Goal: Check status: Check status

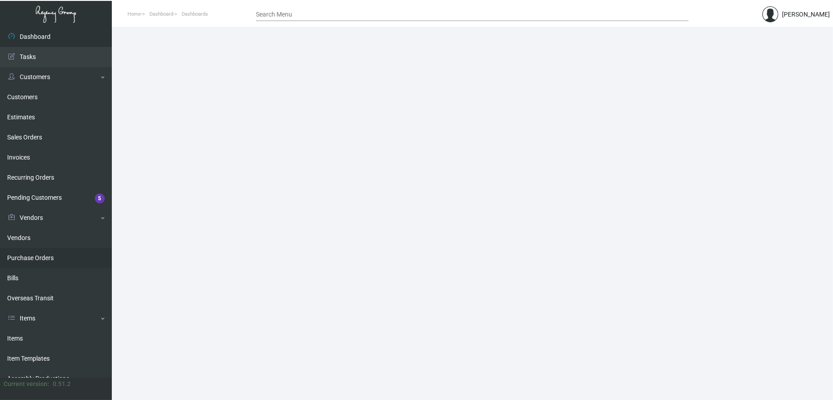
click at [66, 265] on link "Purchase Orders" at bounding box center [56, 258] width 112 height 20
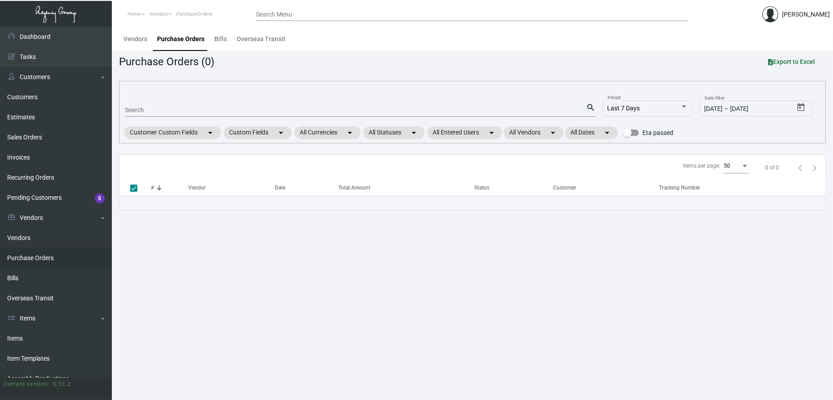
click at [173, 112] on input "Search" at bounding box center [355, 110] width 461 height 7
type input "9807"
type input "98070"
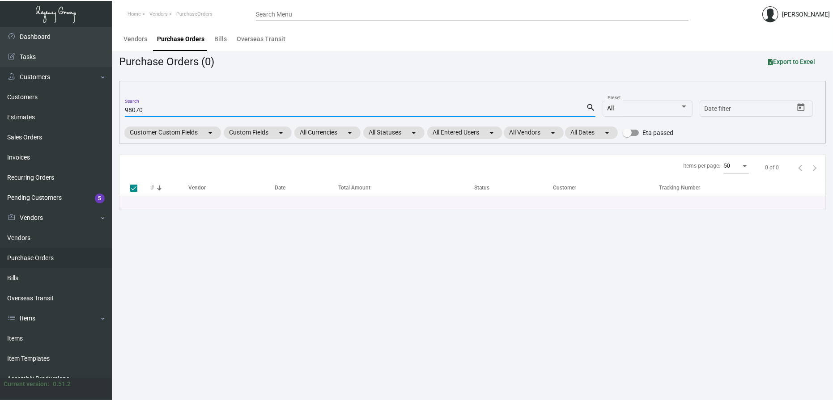
checkbox input "false"
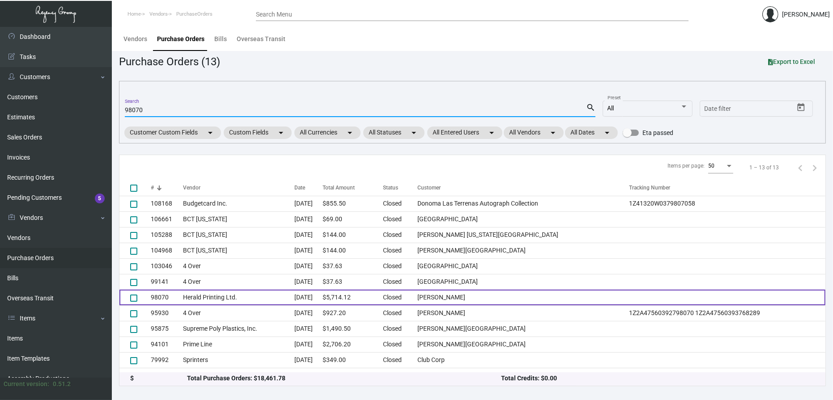
type input "98070"
click at [244, 298] on td "Herald Printing Ltd." at bounding box center [238, 298] width 111 height 16
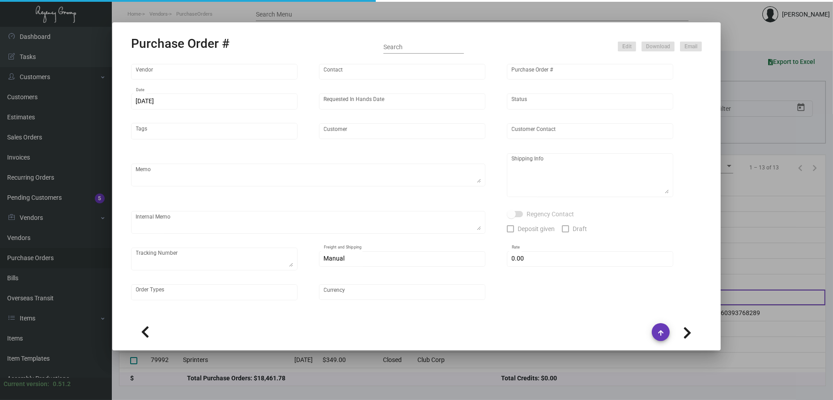
type input "Herald Printing Ltd."
type input "[PERSON_NAME]"
type input "98070"
type input "[DATE]"
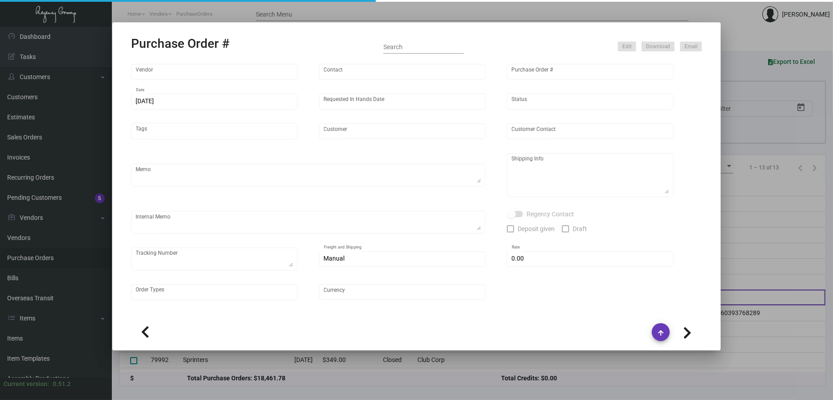
type input "[PERSON_NAME]"
type textarea "***ANY PRICE DISCREPANCY MUST BE CALLED OUT PRIOR TO PROCEEDING WITH THIS ORDER…"
type textarea "NJ Warehouse The Regency Group – NJ Warehouse Attn: Receiving Department [STREE…"
type textarea "Shipped from Herald Printing by UPS Ground TK#1Z1AY2760397792886 Cost $189.20 f…"
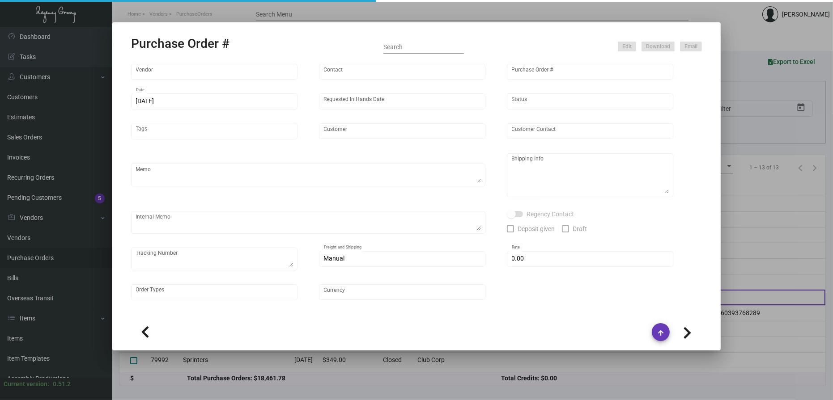
type input "$ 0.00"
type input "United States Dollar $"
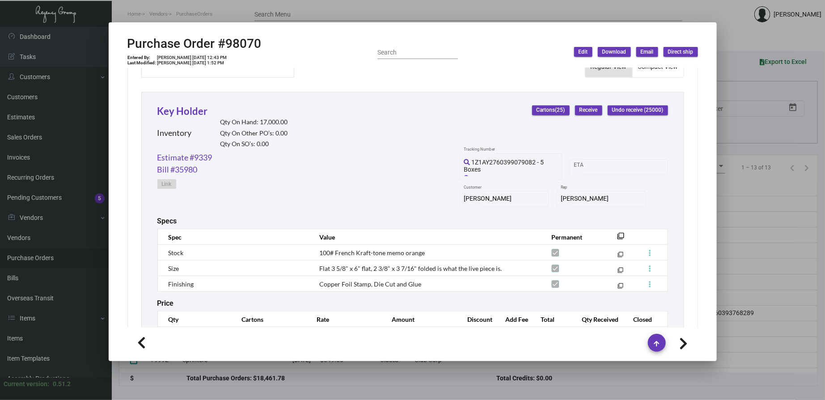
scroll to position [441, 0]
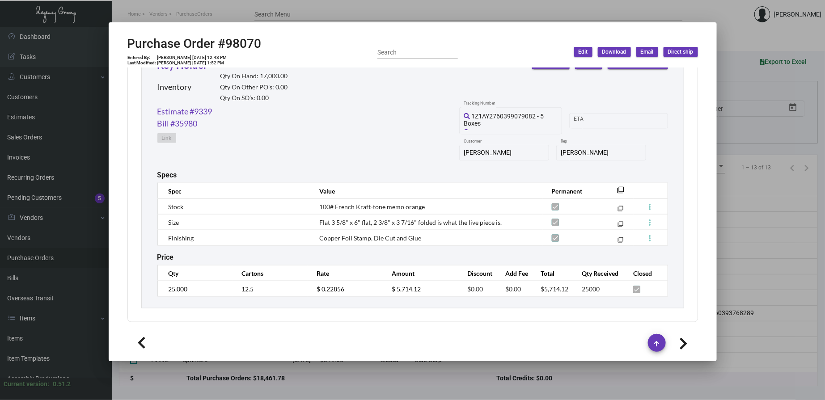
drag, startPoint x: 325, startPoint y: 223, endPoint x: 438, endPoint y: 225, distance: 113.6
click at [438, 225] on span "Flat 3 5/8" x 6" flat, 2 3/8" x 3 7/16" folded is what the live piece is." at bounding box center [410, 223] width 182 height 8
click at [476, 264] on div "Key Holder Inventory Qty On Hand: 17,000.00 Qty On Other PO’s: 0.00 Qty On SO’s…" at bounding box center [412, 177] width 543 height 263
click at [529, 29] on mat-dialog-container "Purchase Order #98070 Entered By: [PERSON_NAME] [DATE] 12:43 PM Last Modified: …" at bounding box center [413, 191] width 608 height 339
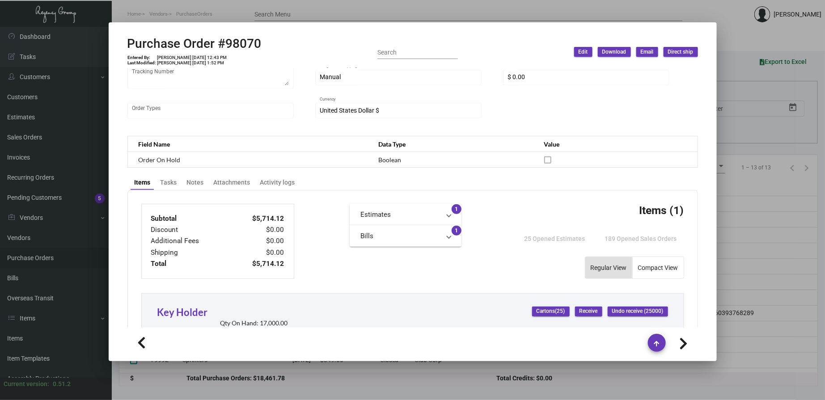
scroll to position [358, 0]
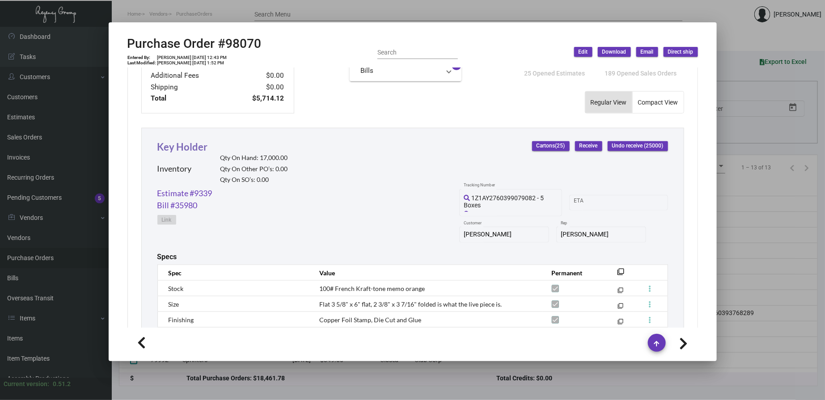
click at [195, 145] on link "Key Holder" at bounding box center [182, 147] width 51 height 12
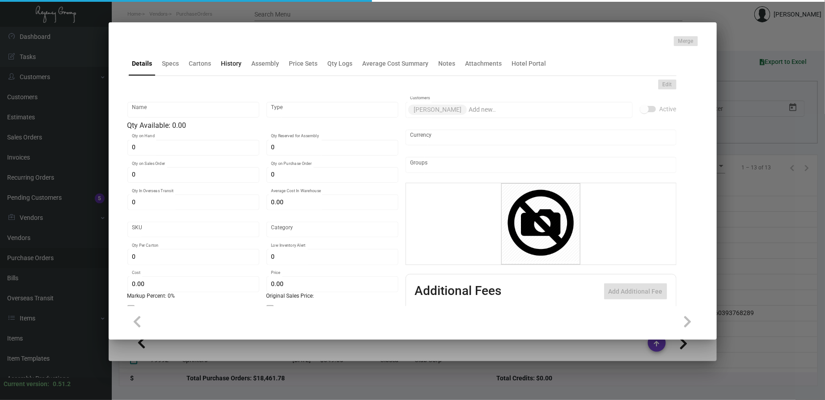
click at [229, 65] on div "History" at bounding box center [231, 63] width 21 height 9
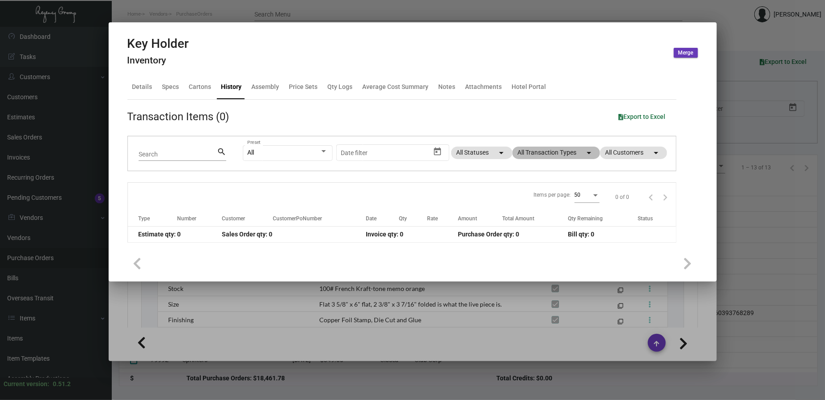
click at [552, 152] on mat-chip "All Transaction Types arrow_drop_down" at bounding box center [557, 153] width 88 height 13
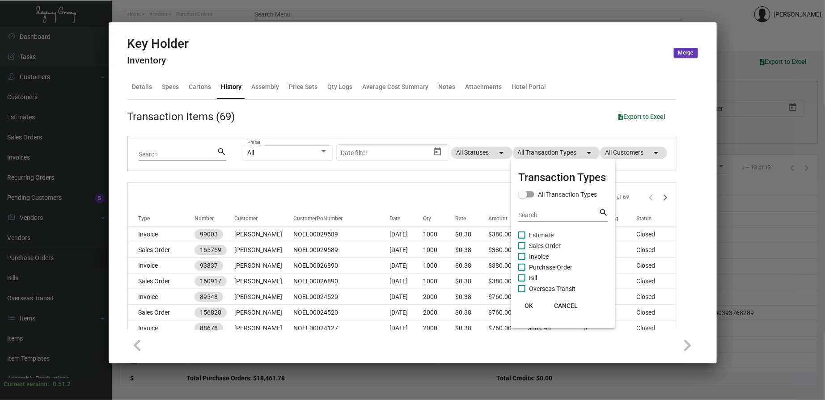
click at [553, 269] on span "Purchase Order" at bounding box center [550, 267] width 43 height 11
click at [522, 271] on input "Purchase Order" at bounding box center [522, 271] width 0 height 0
checkbox input "true"
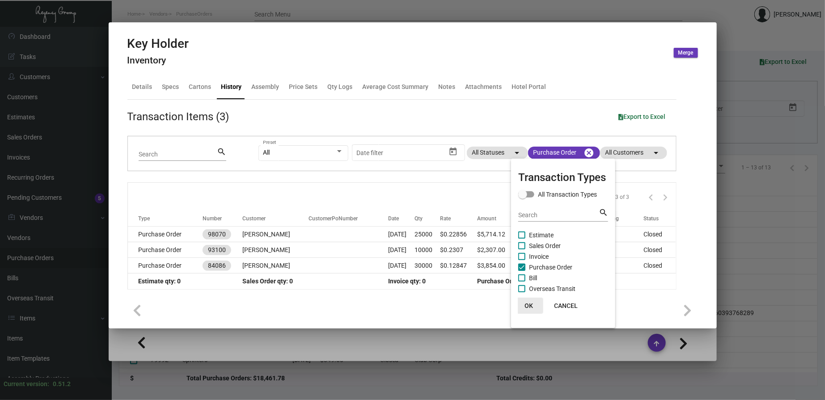
click at [529, 306] on span "OK" at bounding box center [529, 305] width 8 height 7
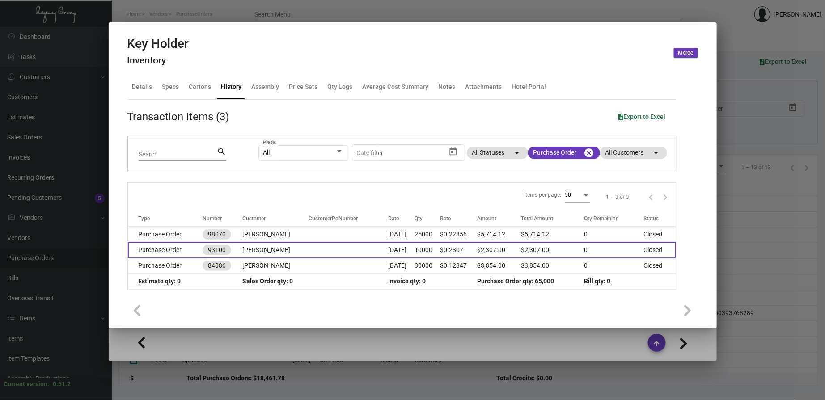
click at [388, 256] on td "[DATE]" at bounding box center [401, 250] width 27 height 16
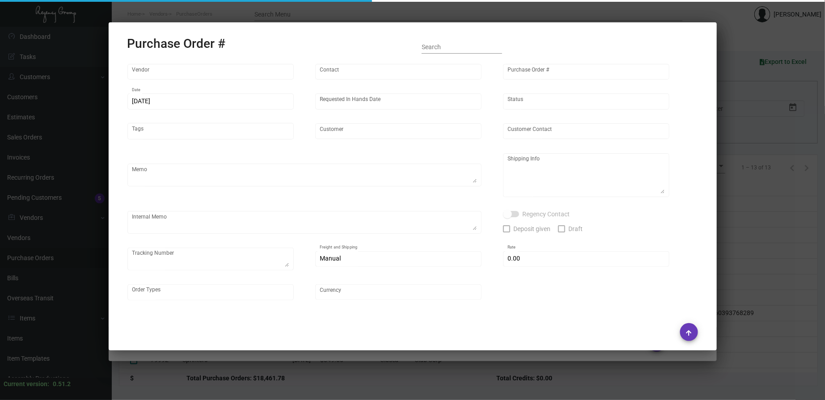
type input "Evergreen Manufacturing"
type input "[PERSON_NAME]"
type input "93100"
type input "[DATE]"
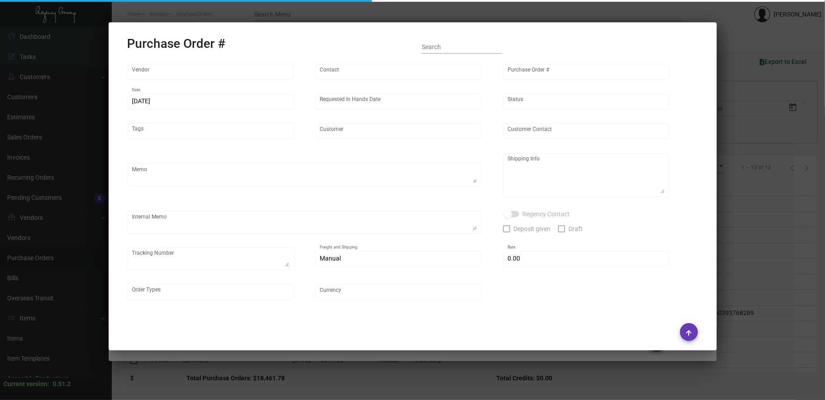
type input "[PERSON_NAME]"
type textarea "Quote # 0822-069-D / Reorder - Purchase Order #84086"
type textarea "Regency Group NJ - [PERSON_NAME] [STREET_ADDRESS]"
checkbox input "true"
type input "$ 0.00"
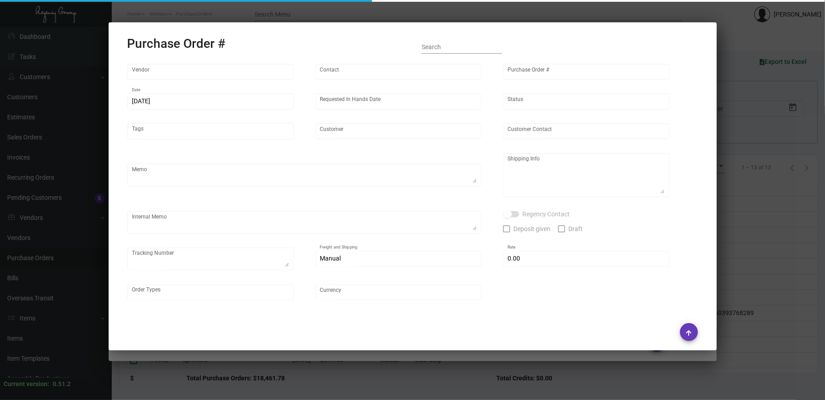
type input "United States Dollar $"
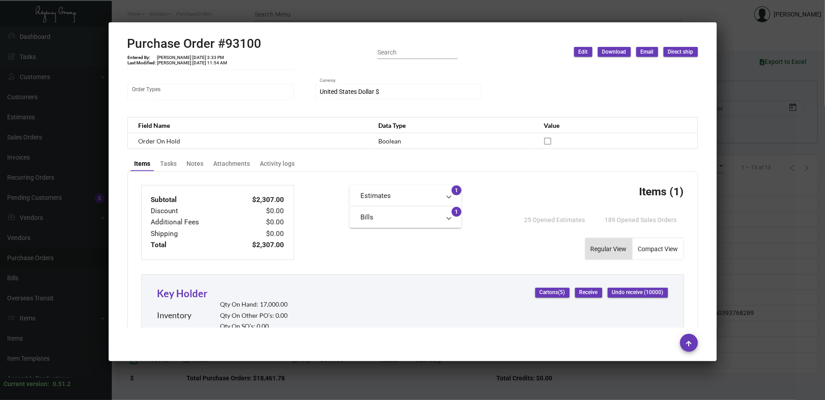
scroll to position [414, 0]
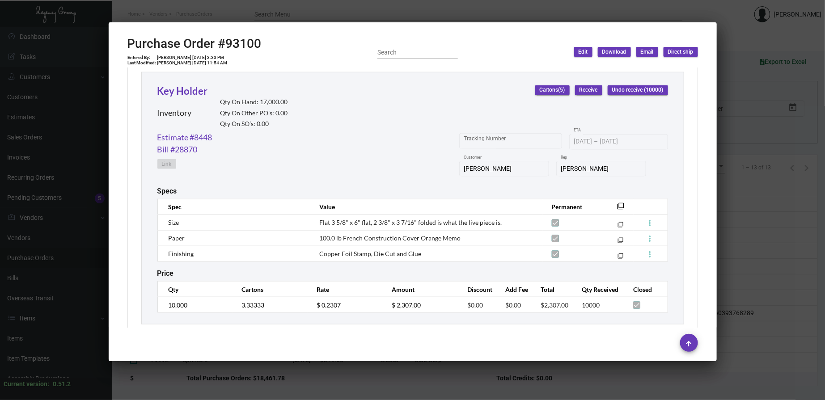
click at [463, 21] on div at bounding box center [412, 200] width 825 height 400
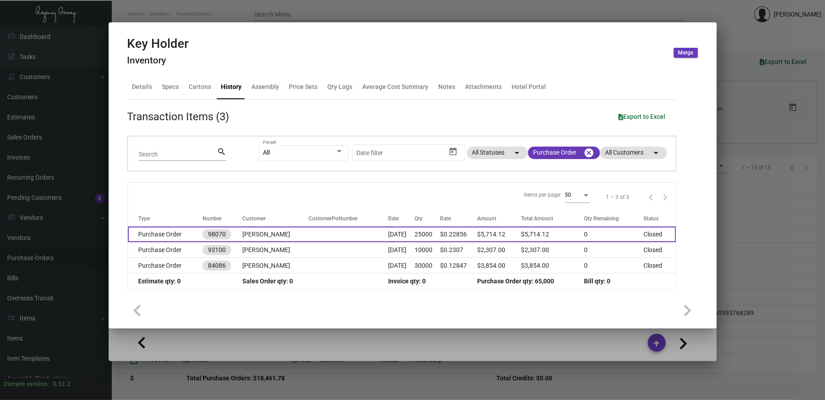
click at [321, 232] on td at bounding box center [349, 235] width 80 height 16
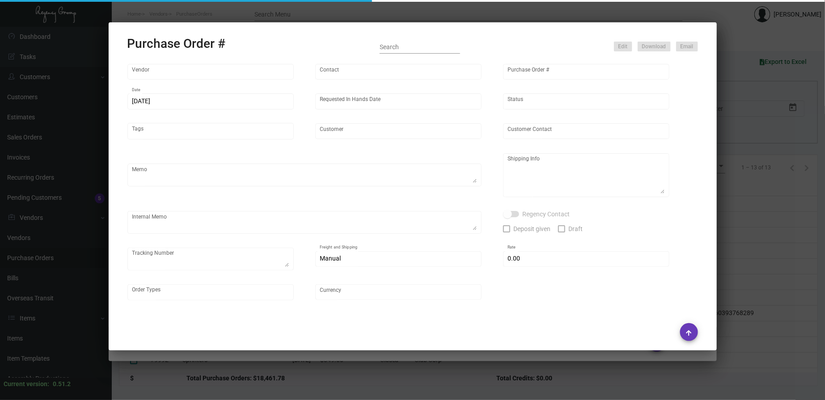
type input "Herald Printing Ltd."
type input "[PERSON_NAME]"
type input "98070"
type input "[DATE]"
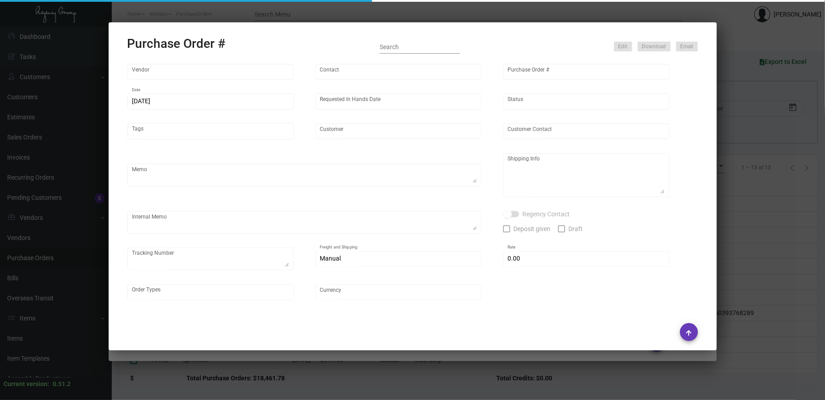
type input "[PERSON_NAME]"
type textarea "***ANY PRICE DISCREPANCY MUST BE CALLED OUT PRIOR TO PROCEEDING WITH THIS ORDER…"
type textarea "NJ Warehouse The Regency Group – NJ Warehouse Attn: Receiving Department [STREE…"
type textarea "Shipped from Herald Printing by UPS Ground TK#1Z1AY2760397792886 Cost $189.20 f…"
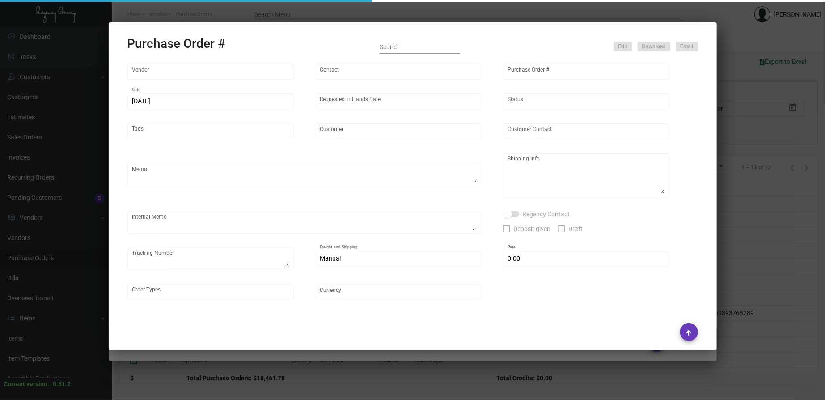
type input "$ 0.00"
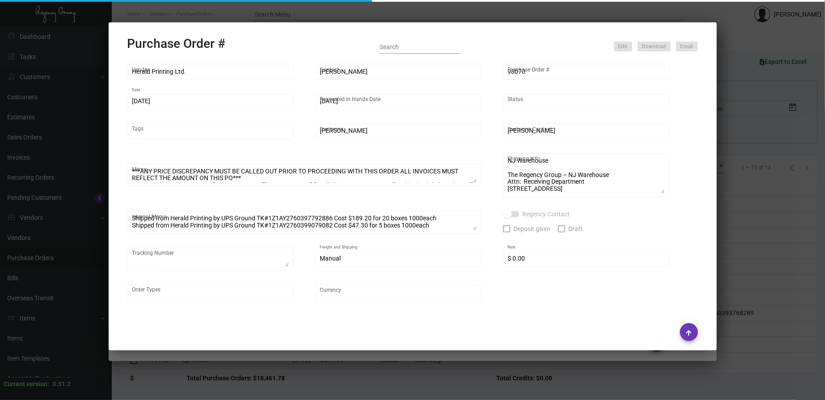
type input "United States Dollar $"
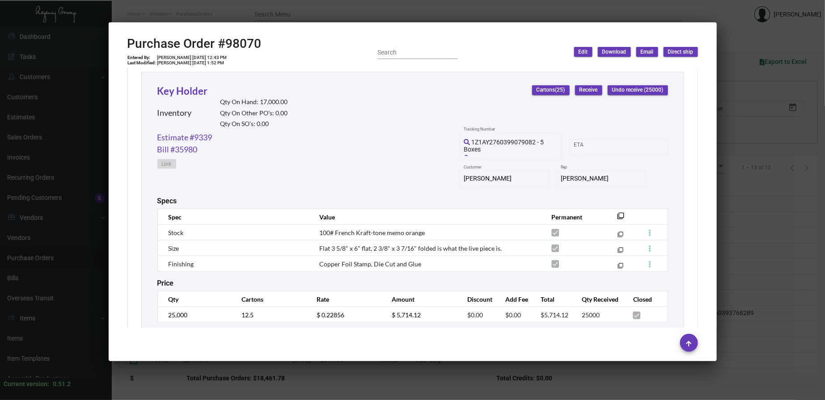
drag, startPoint x: 739, startPoint y: 234, endPoint x: 693, endPoint y: 225, distance: 46.9
click at [739, 234] on div at bounding box center [412, 200] width 825 height 400
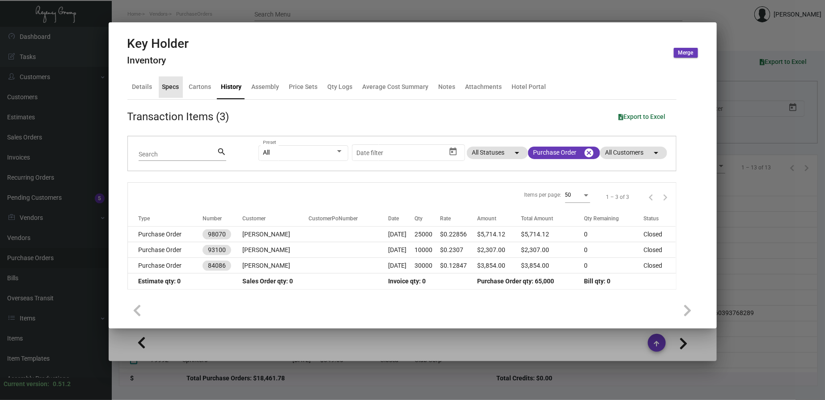
click at [179, 82] on div "Specs" at bounding box center [171, 86] width 24 height 21
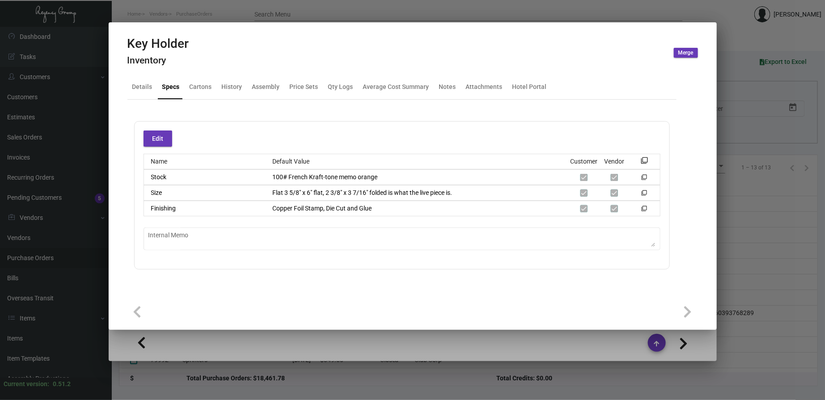
click at [199, 15] on div at bounding box center [412, 200] width 825 height 400
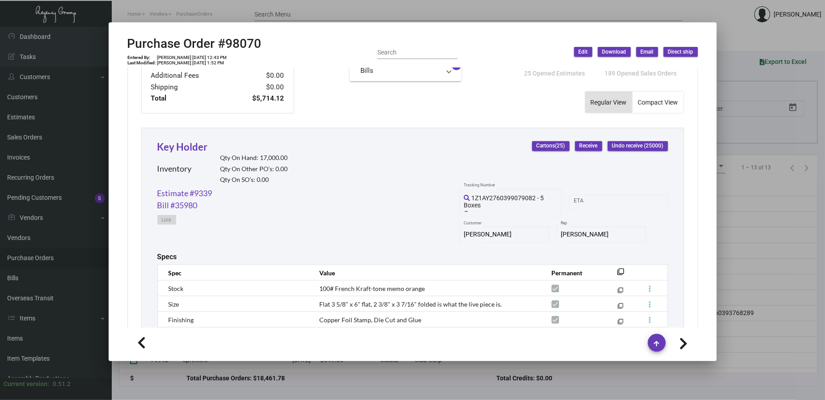
scroll to position [441, 0]
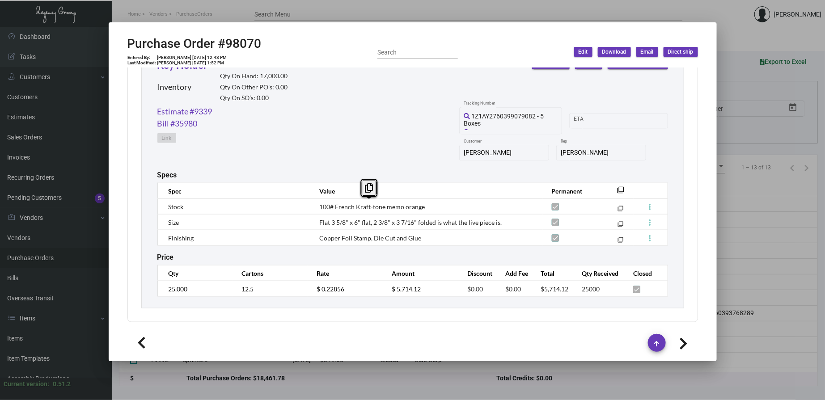
drag, startPoint x: 424, startPoint y: 207, endPoint x: 318, endPoint y: 207, distance: 105.6
click at [318, 207] on td "100# French Kraft-tone memo orange" at bounding box center [426, 207] width 232 height 16
copy span "100# French Kraft-tone memo orange"
click at [516, 179] on transaction-item-specs "Specs Spec Value Permanent filter_none Stock 100# French Kraft-tone memo orange…" at bounding box center [412, 208] width 511 height 75
click at [498, 198] on th "Value" at bounding box center [426, 191] width 232 height 16
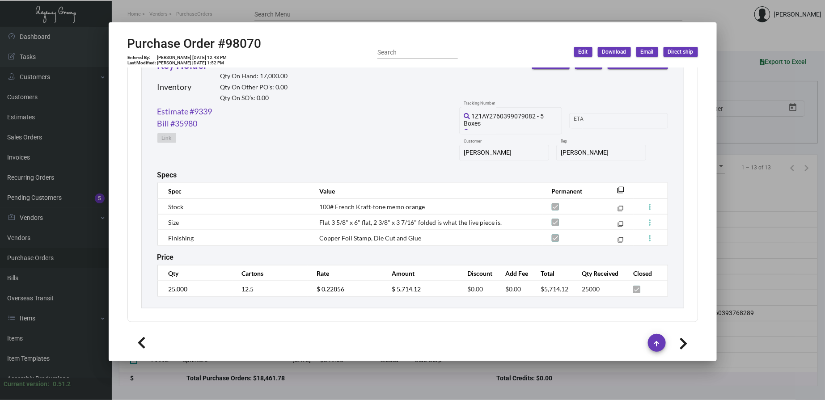
click at [528, 179] on div "Specs" at bounding box center [412, 175] width 511 height 8
